Goal: Task Accomplishment & Management: Manage account settings

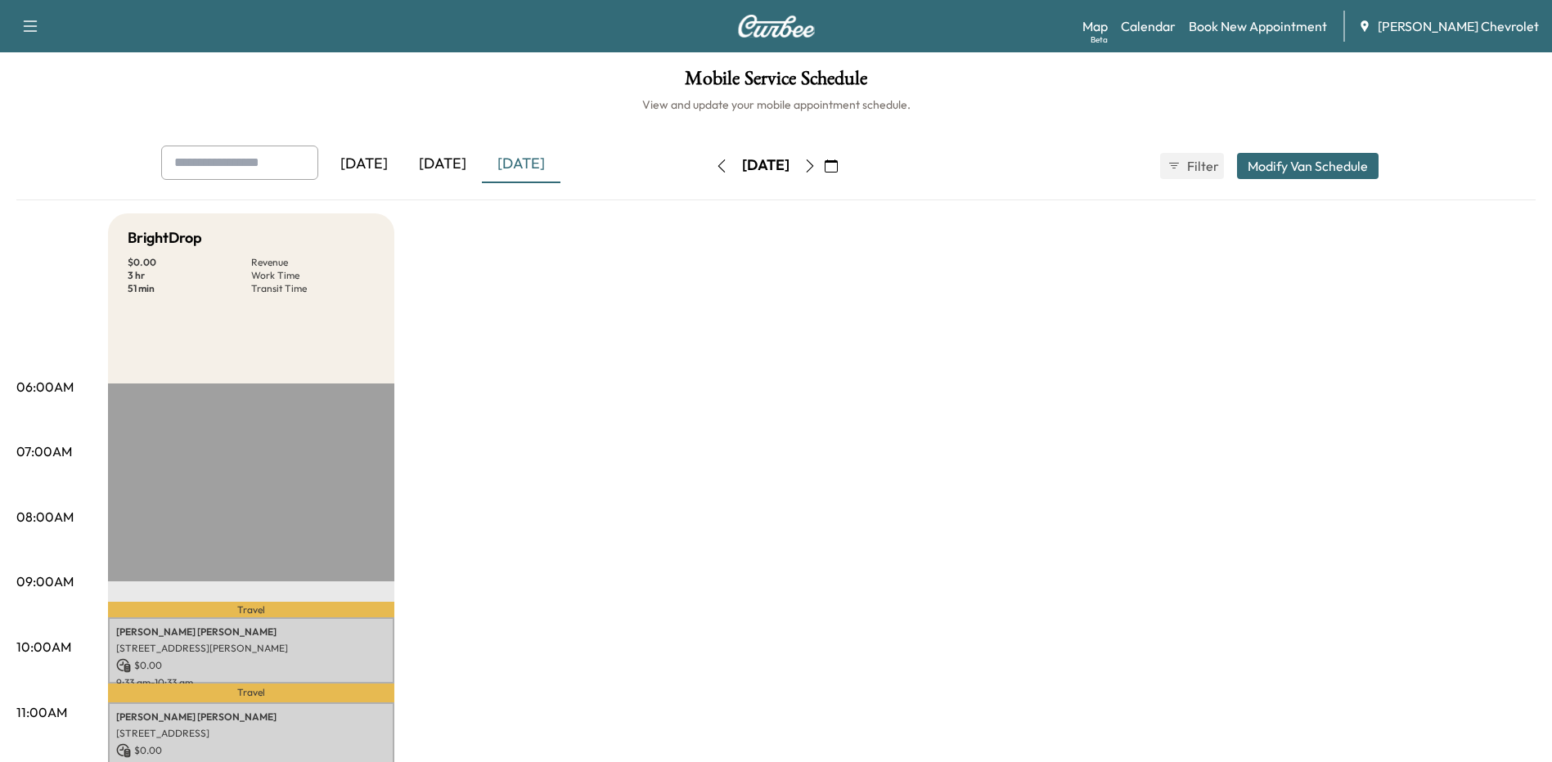
click at [816, 166] on icon "button" at bounding box center [809, 166] width 13 height 13
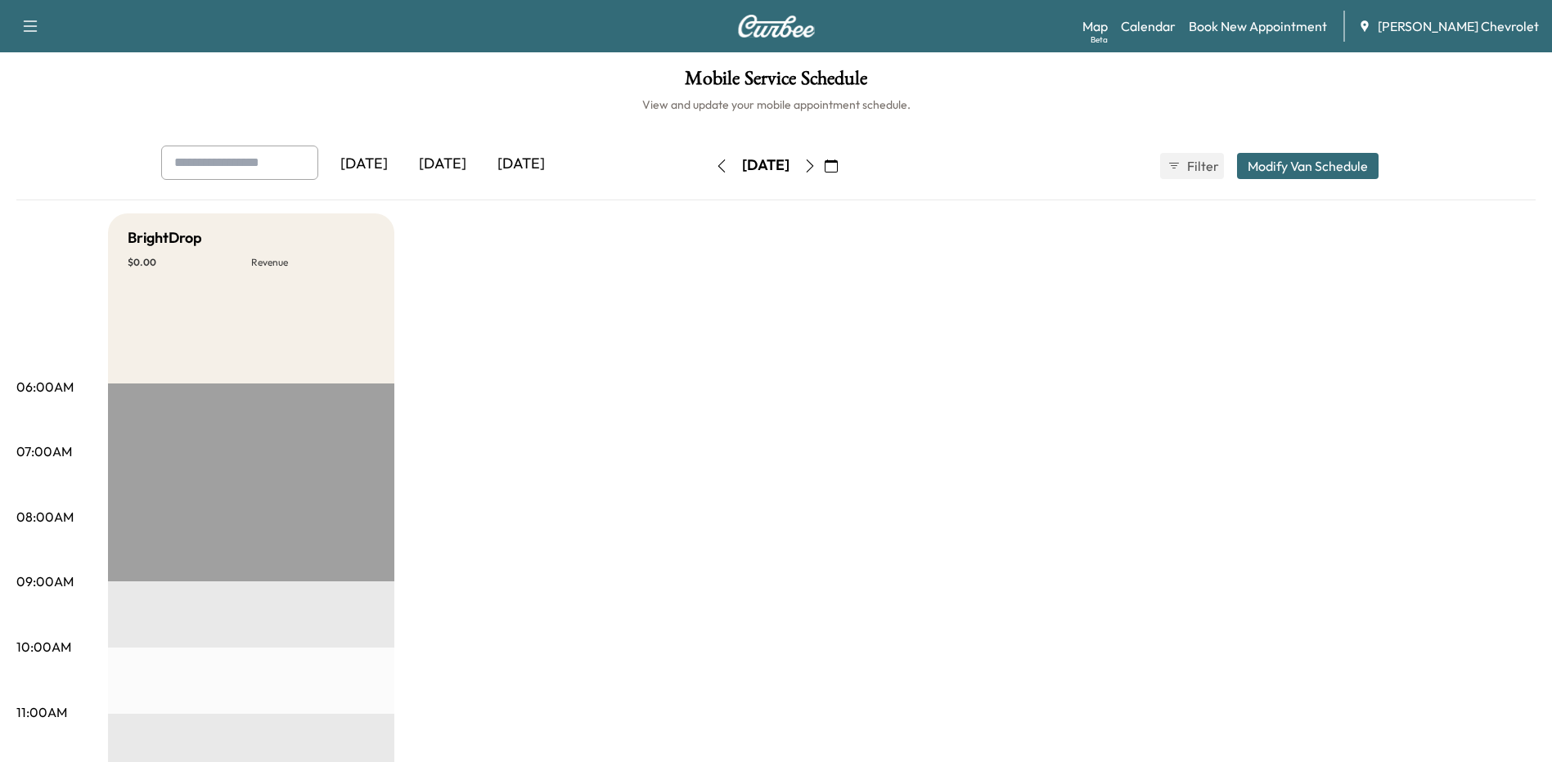
click at [816, 166] on icon "button" at bounding box center [809, 166] width 13 height 13
click at [451, 164] on div "[DATE]" at bounding box center [442, 165] width 79 height 38
click at [529, 161] on div "[DATE]" at bounding box center [521, 165] width 79 height 38
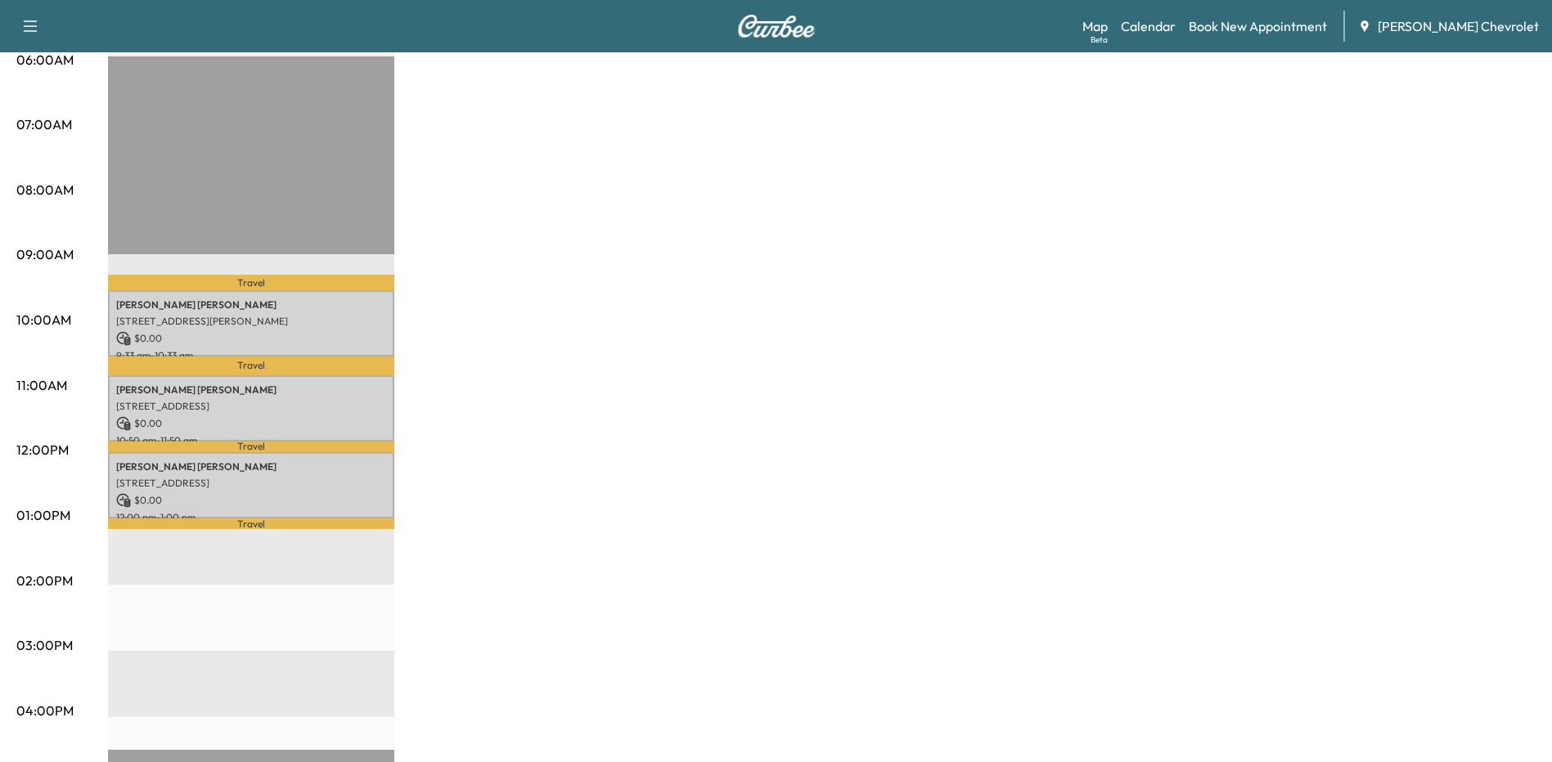
scroll to position [245, 0]
